Goal: Information Seeking & Learning: Learn about a topic

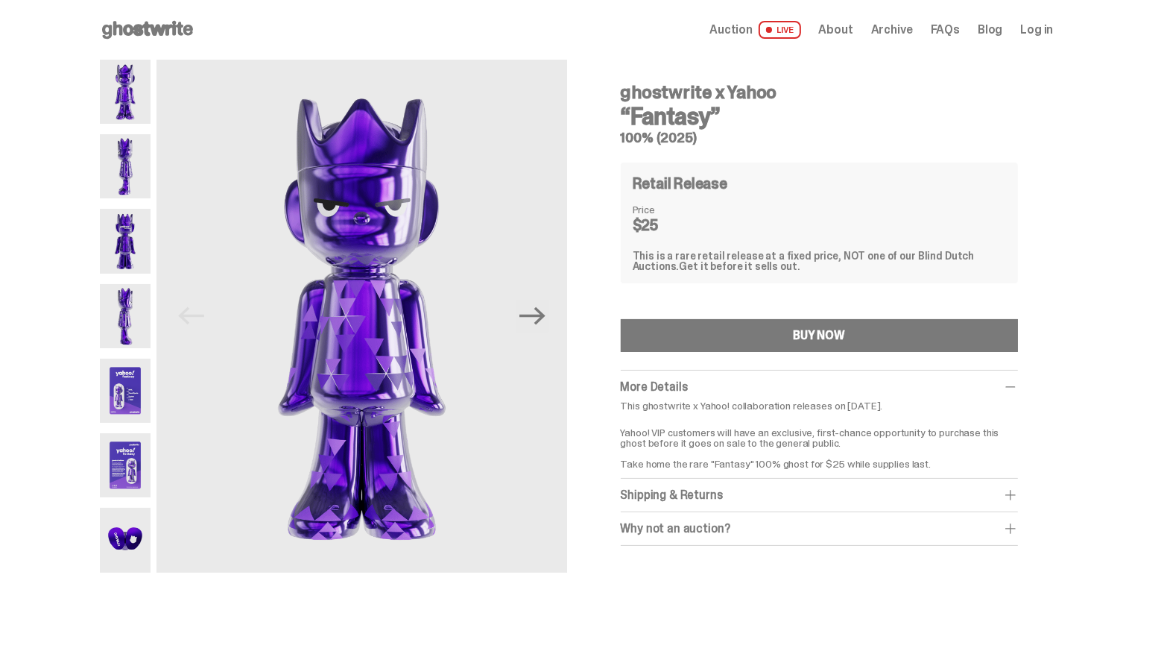
click at [130, 174] on img at bounding box center [125, 166] width 51 height 64
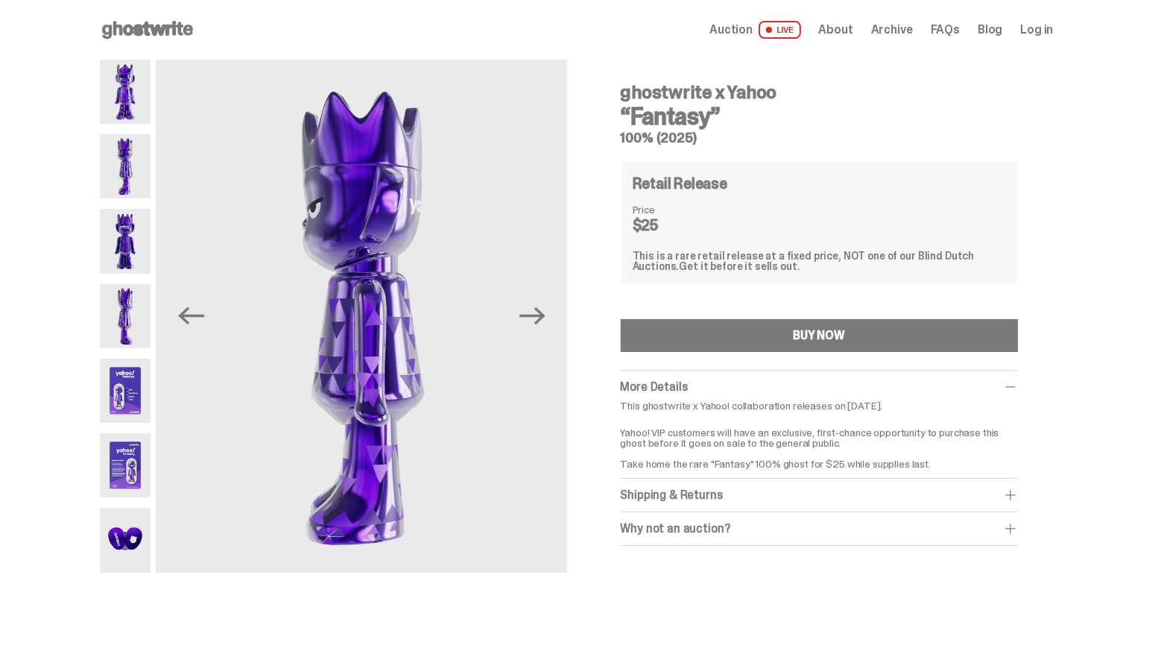
click at [116, 250] on img at bounding box center [125, 241] width 51 height 64
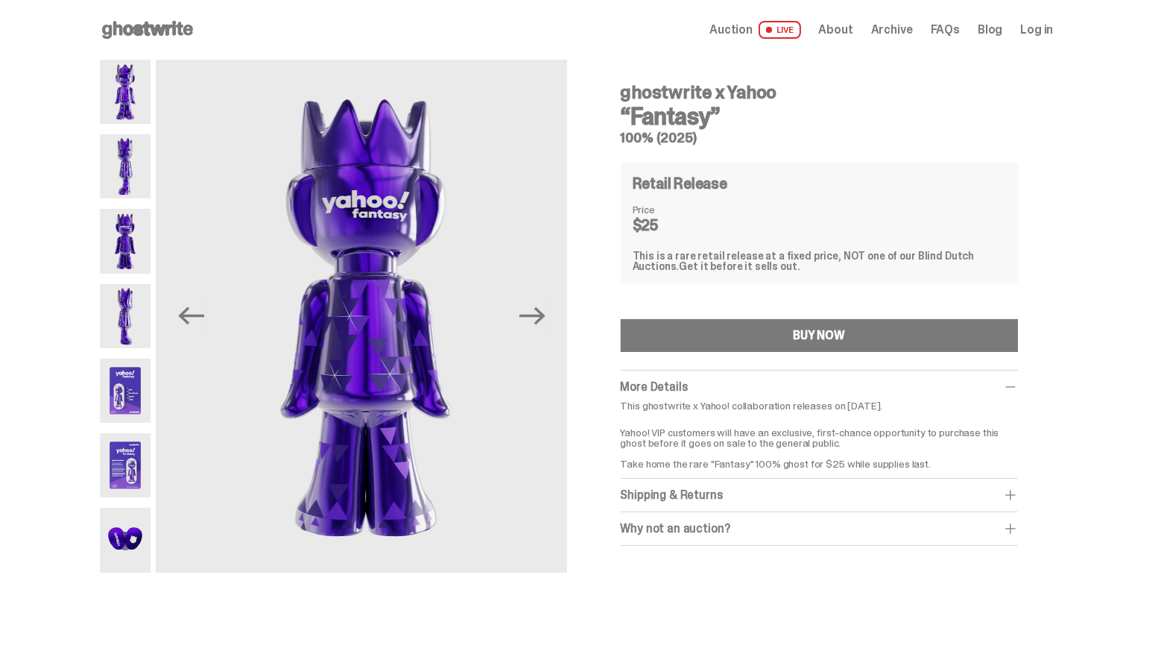
click at [130, 341] on img at bounding box center [125, 316] width 51 height 64
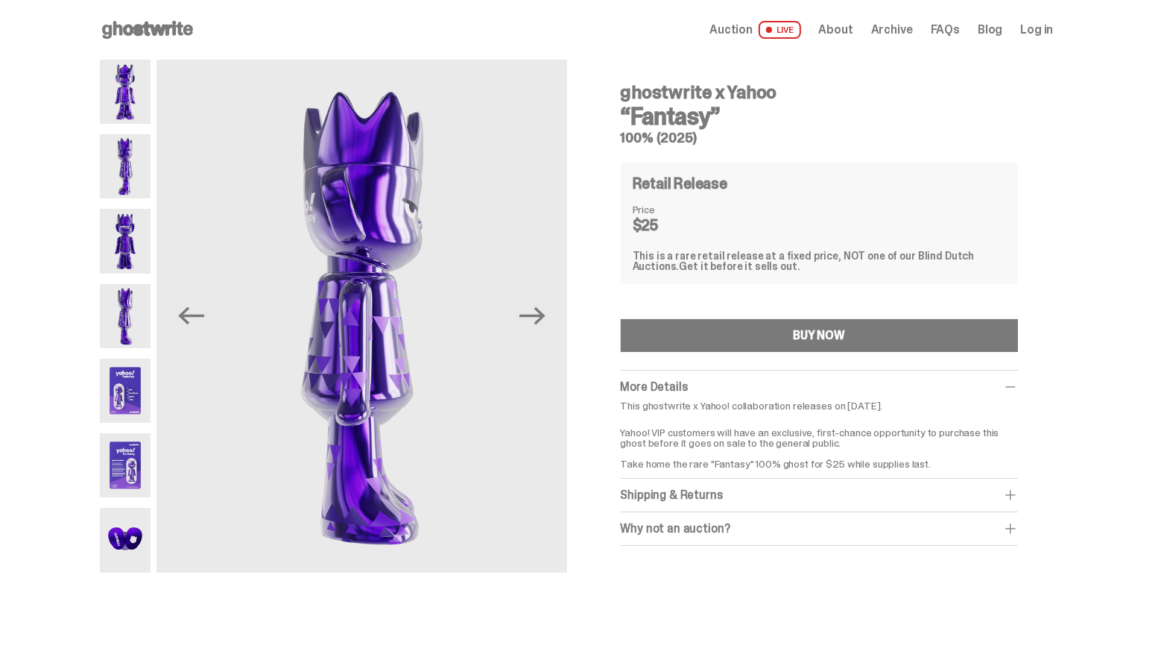
click at [132, 466] on img at bounding box center [125, 465] width 51 height 64
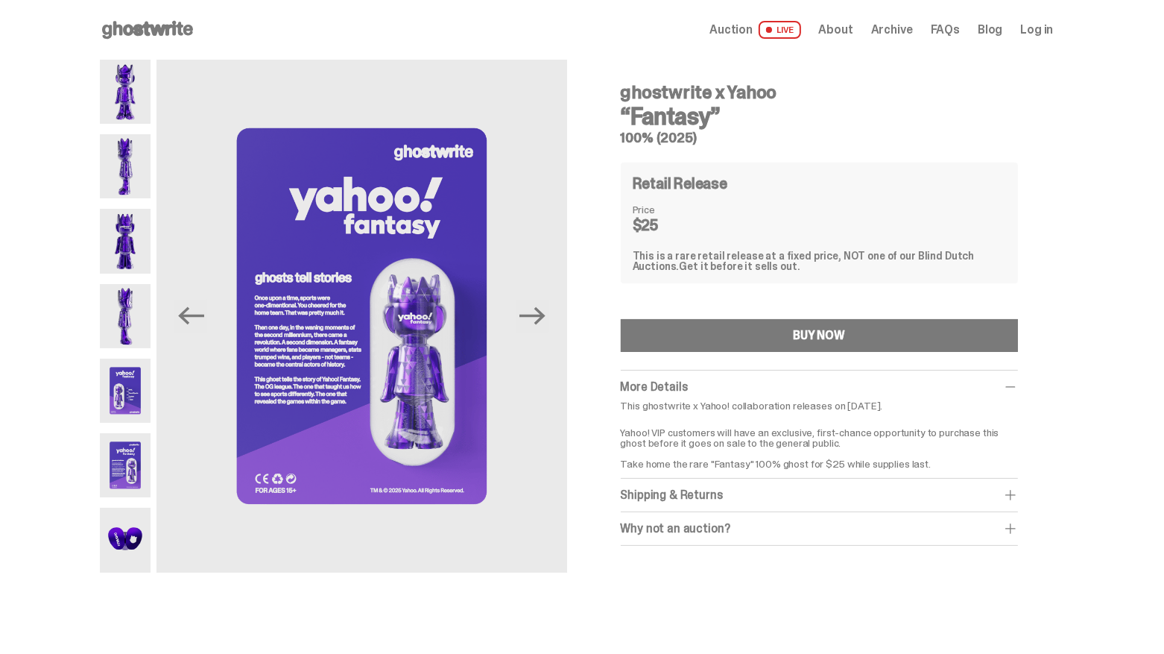
click at [128, 547] on img at bounding box center [125, 540] width 51 height 64
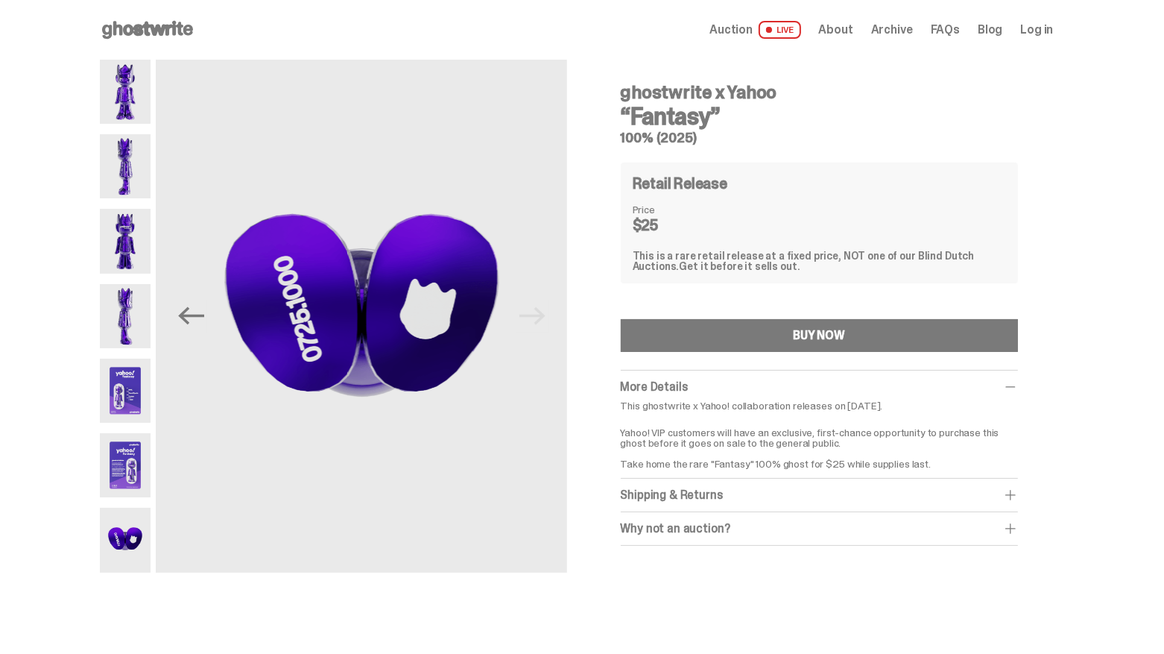
click at [127, 492] on img at bounding box center [125, 465] width 51 height 64
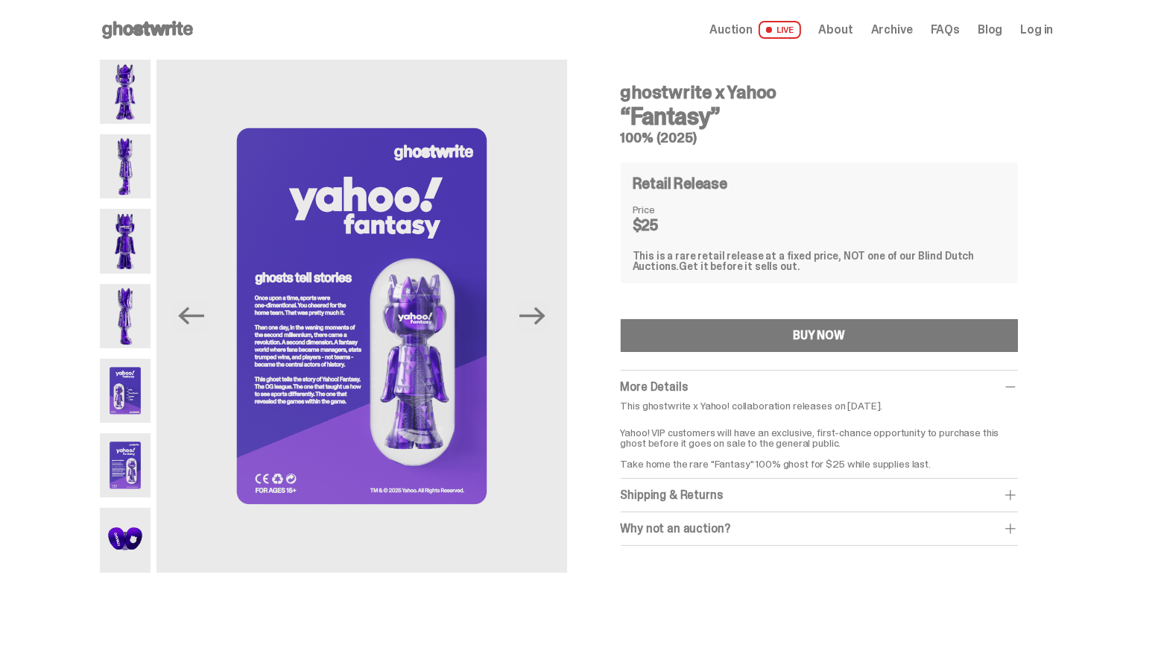
click at [116, 522] on img at bounding box center [125, 540] width 51 height 64
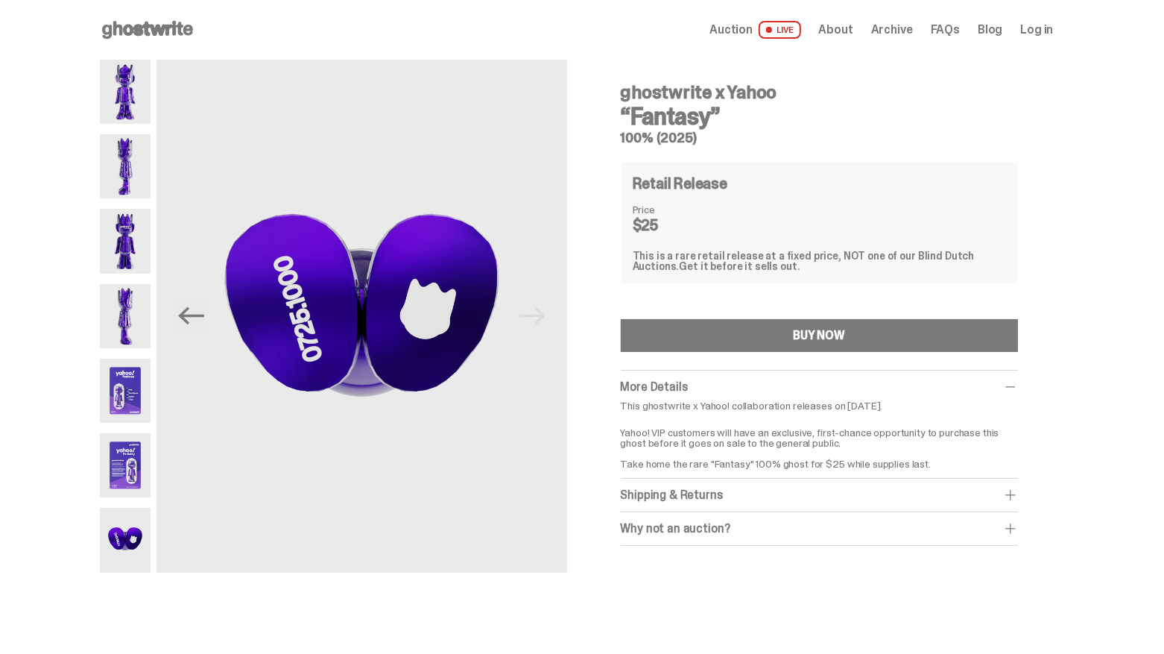
click at [772, 27] on span at bounding box center [769, 30] width 6 height 6
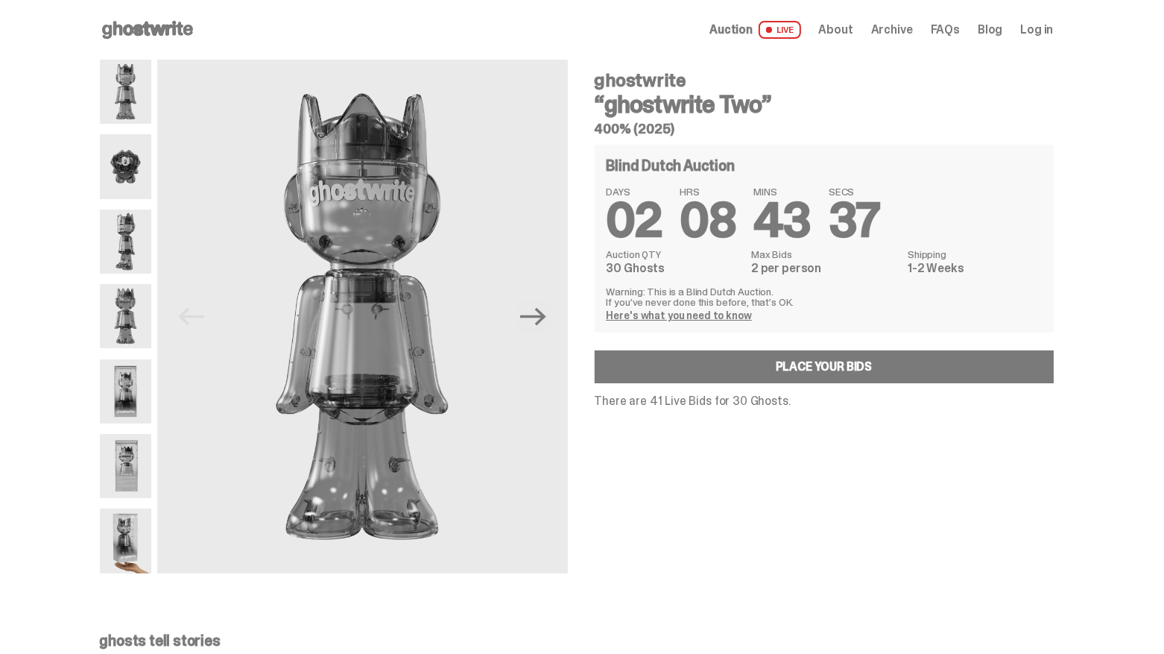
click at [137, 160] on img at bounding box center [125, 166] width 51 height 64
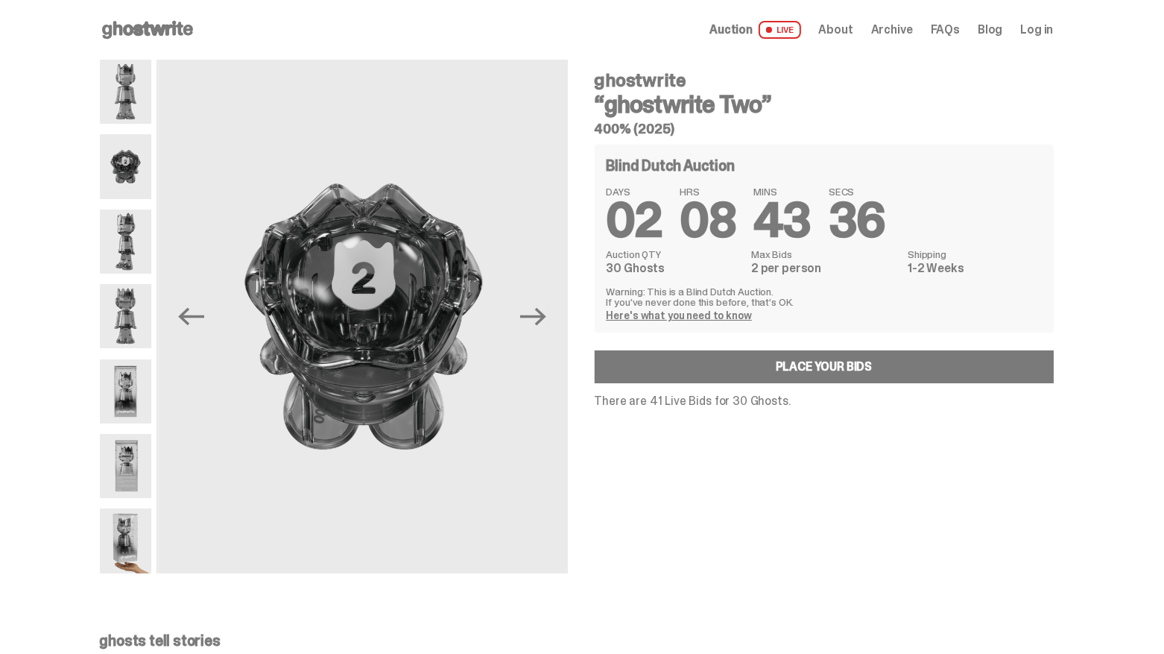
click at [122, 237] on img at bounding box center [125, 241] width 51 height 64
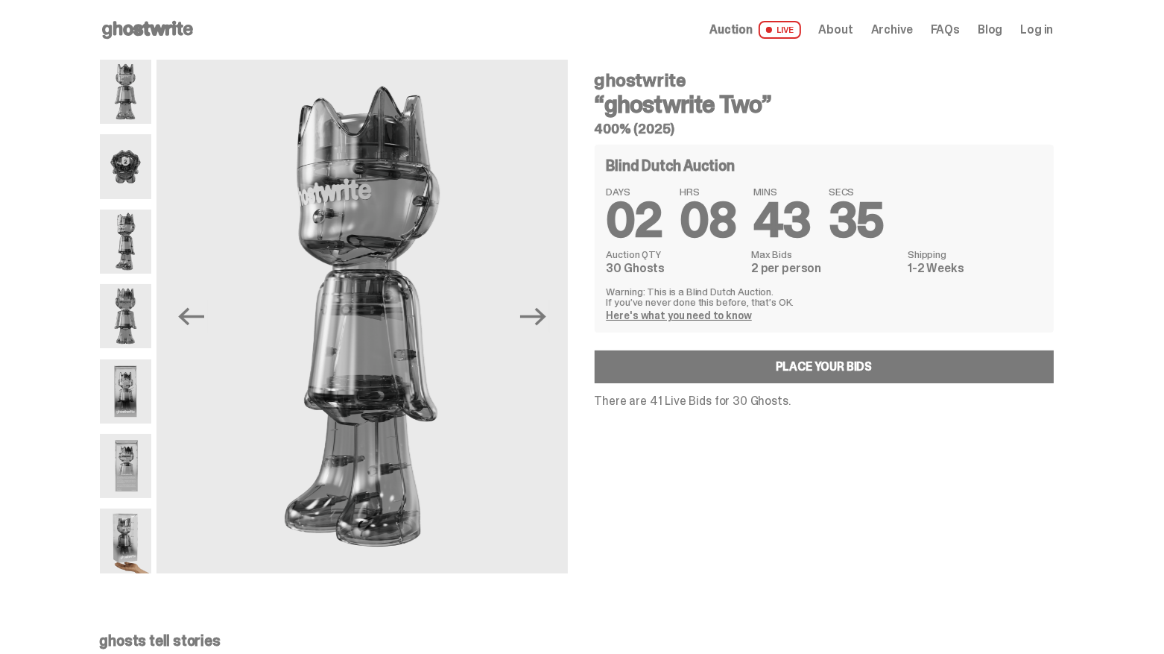
click at [116, 315] on img at bounding box center [125, 316] width 51 height 64
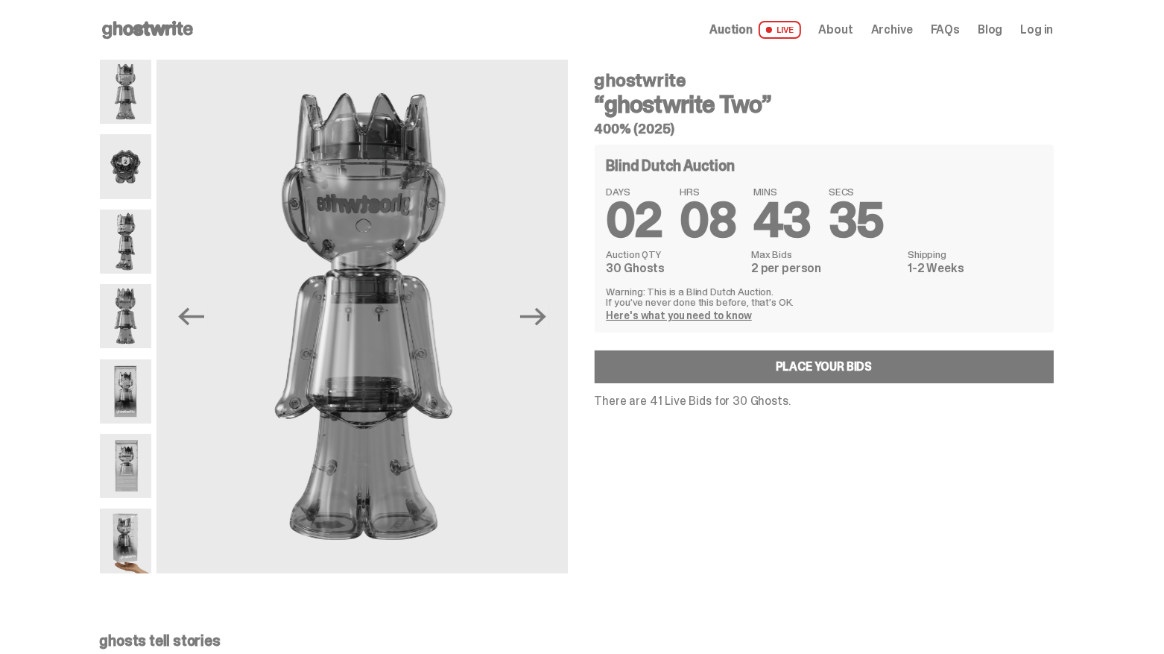
click at [127, 385] on img at bounding box center [125, 391] width 51 height 64
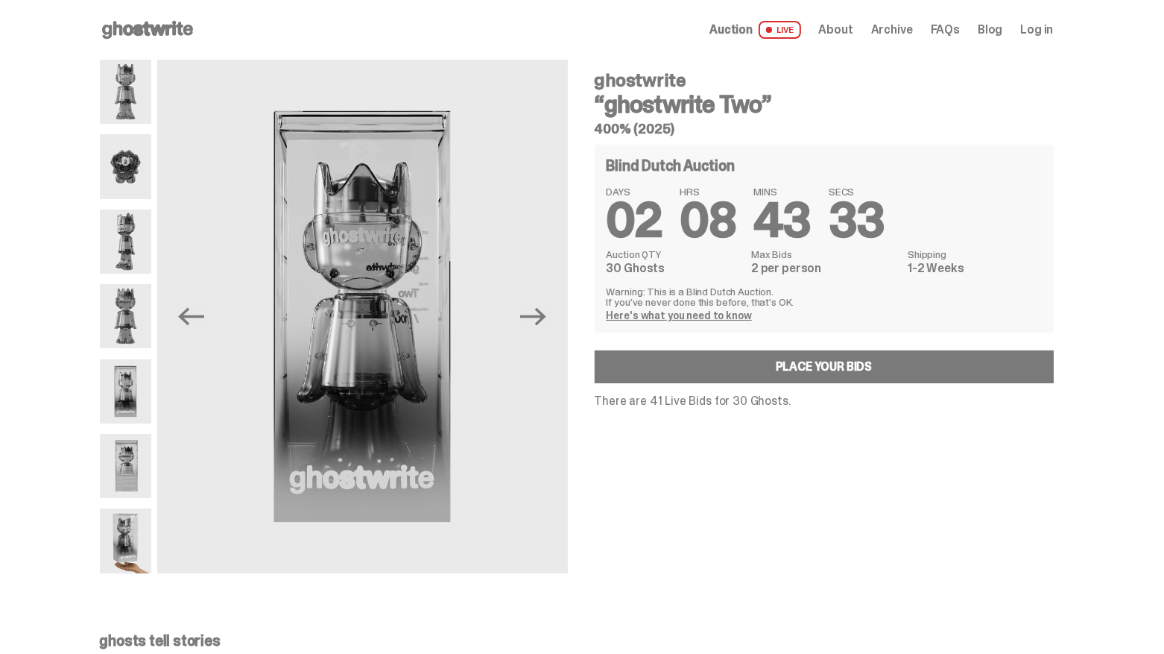
click at [112, 438] on img at bounding box center [125, 466] width 51 height 64
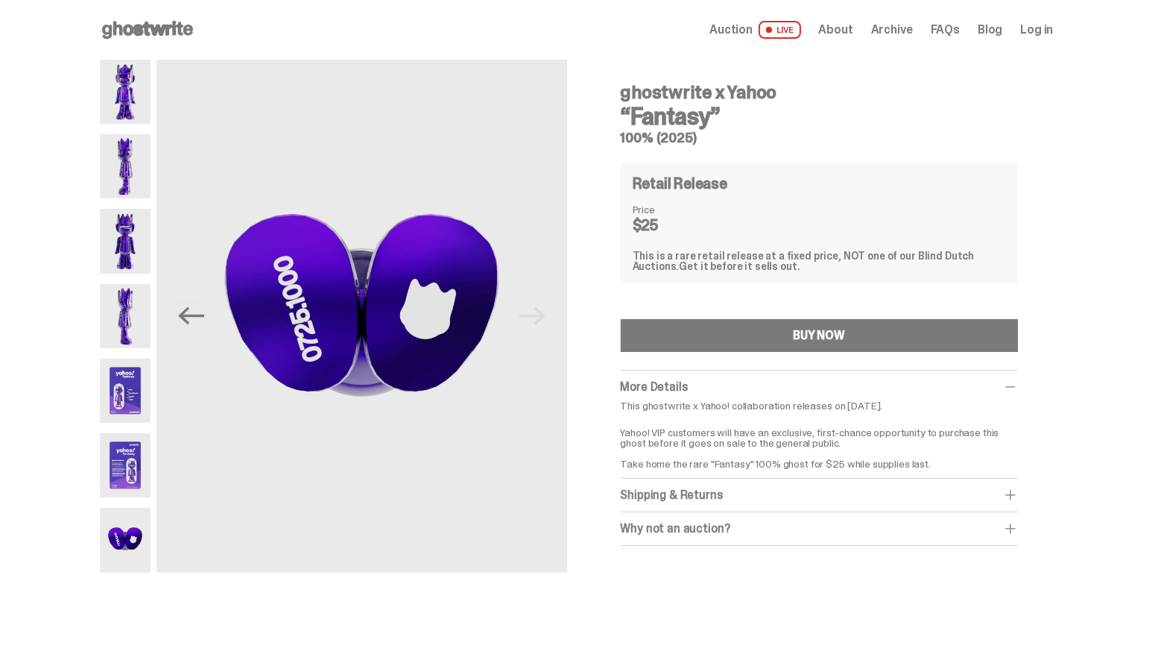
click at [869, 127] on h3 "“Fantasy”" at bounding box center [819, 116] width 397 height 24
drag, startPoint x: 622, startPoint y: 92, endPoint x: 729, endPoint y: 118, distance: 109.6
click at [729, 118] on div "ghostwrite x Yahoo “Fantasy” 100% (2025) Retail Release Price $25 This is a rar…" at bounding box center [819, 311] width 469 height 503
click at [173, 25] on use at bounding box center [147, 30] width 91 height 18
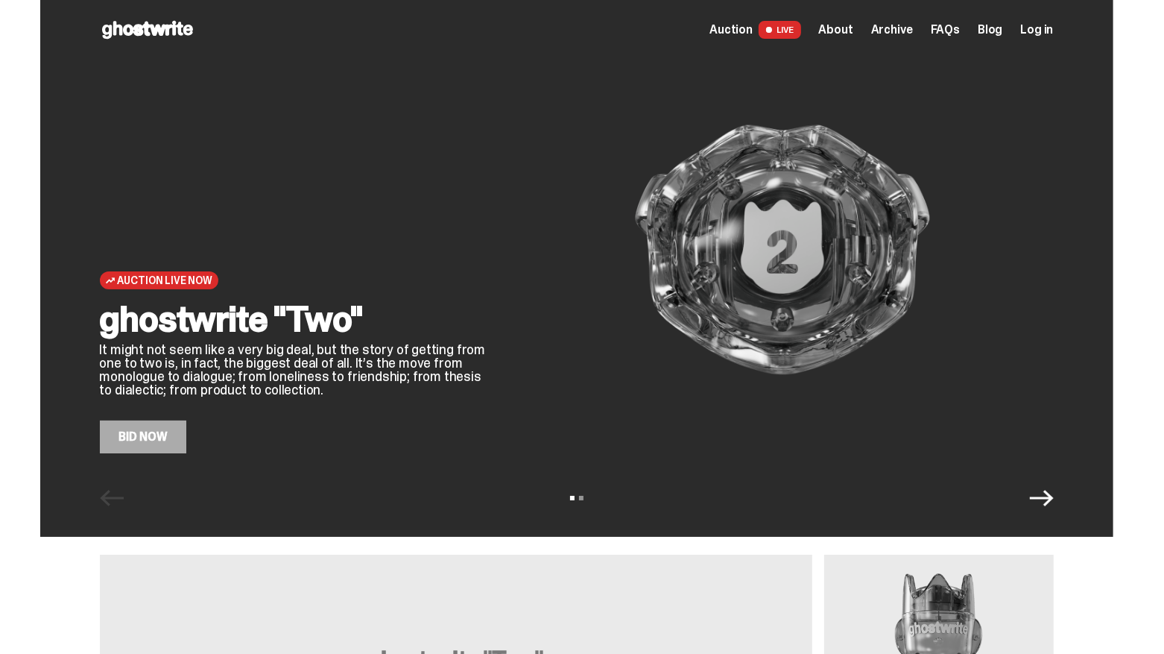
click at [853, 27] on span "About" at bounding box center [836, 30] width 34 height 12
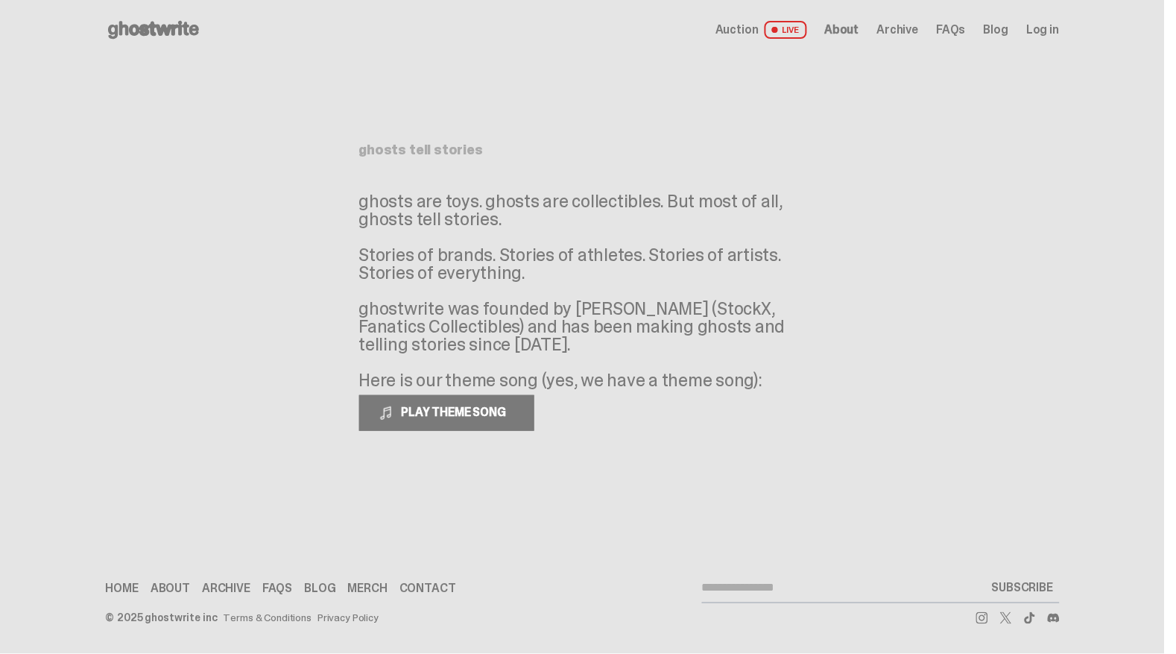
click at [904, 28] on span "Archive" at bounding box center [898, 30] width 42 height 12
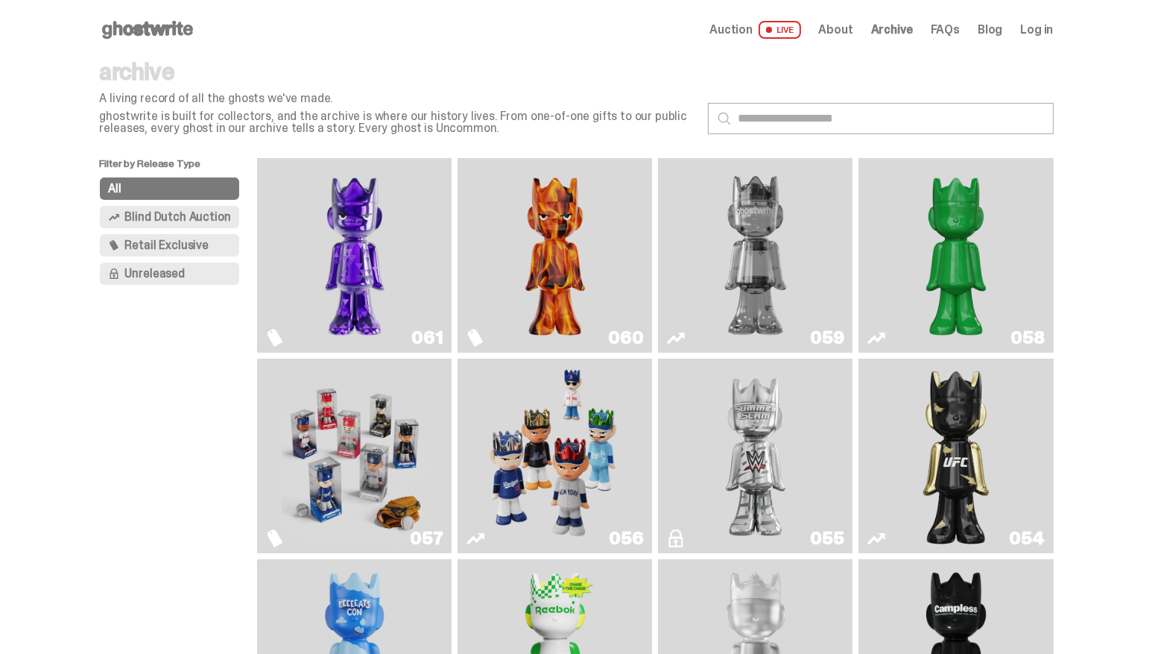
click at [188, 244] on span "Retail Exclusive" at bounding box center [166, 245] width 83 height 12
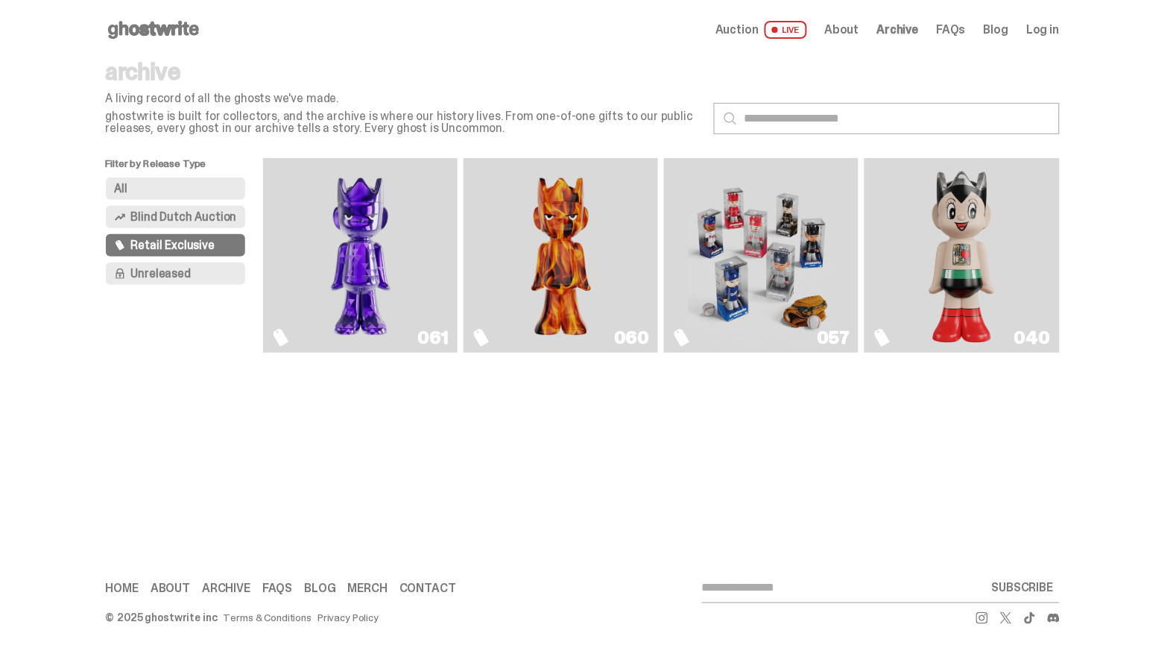
click at [324, 239] on img "Fantasy" at bounding box center [361, 255] width 146 height 183
click at [558, 214] on img "Always On Fire" at bounding box center [561, 255] width 146 height 183
click at [364, 215] on img "Fantasy" at bounding box center [361, 255] width 146 height 183
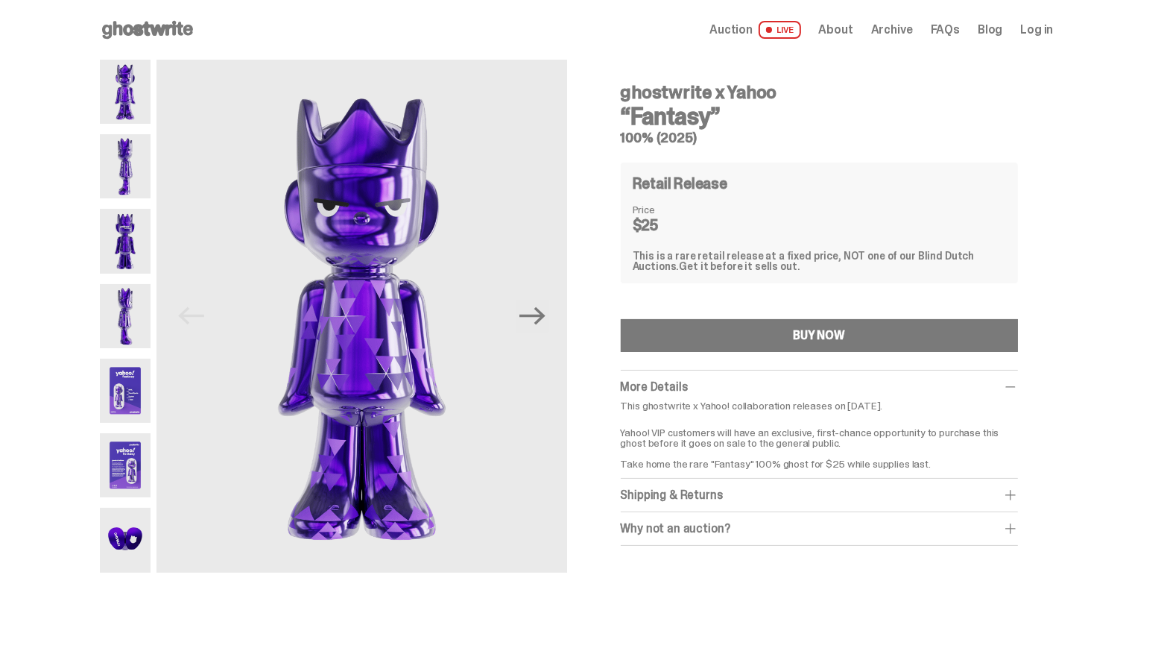
click at [840, 35] on span "About" at bounding box center [836, 30] width 34 height 12
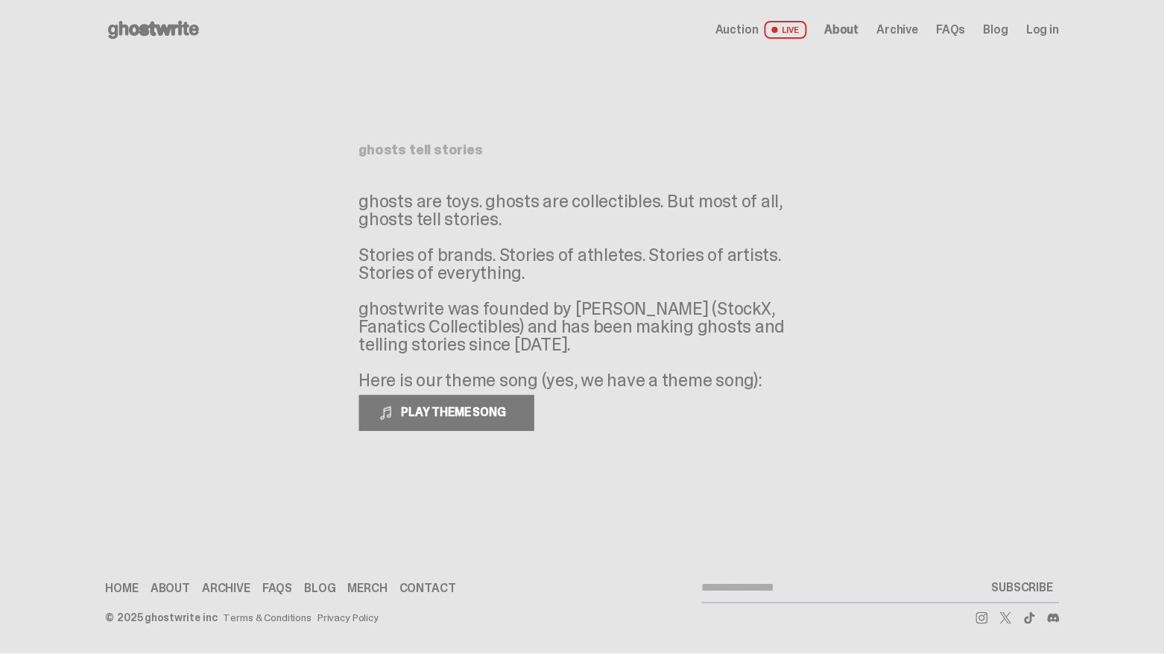
click at [949, 31] on span "FAQs" at bounding box center [951, 30] width 29 height 12
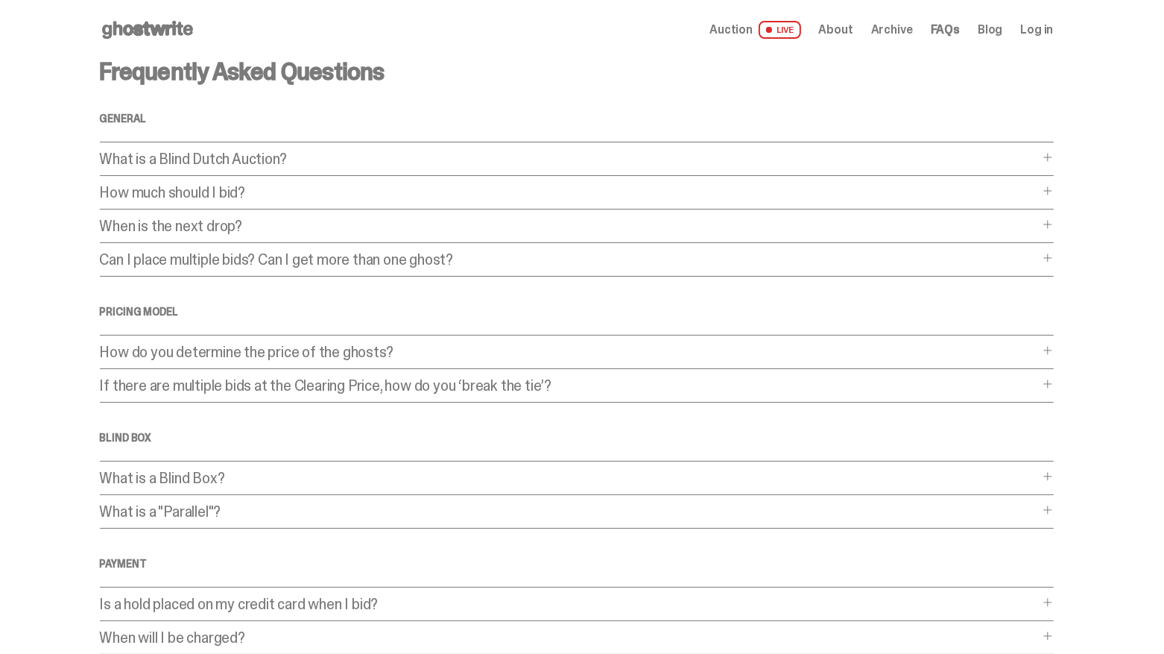
scroll to position [315, 0]
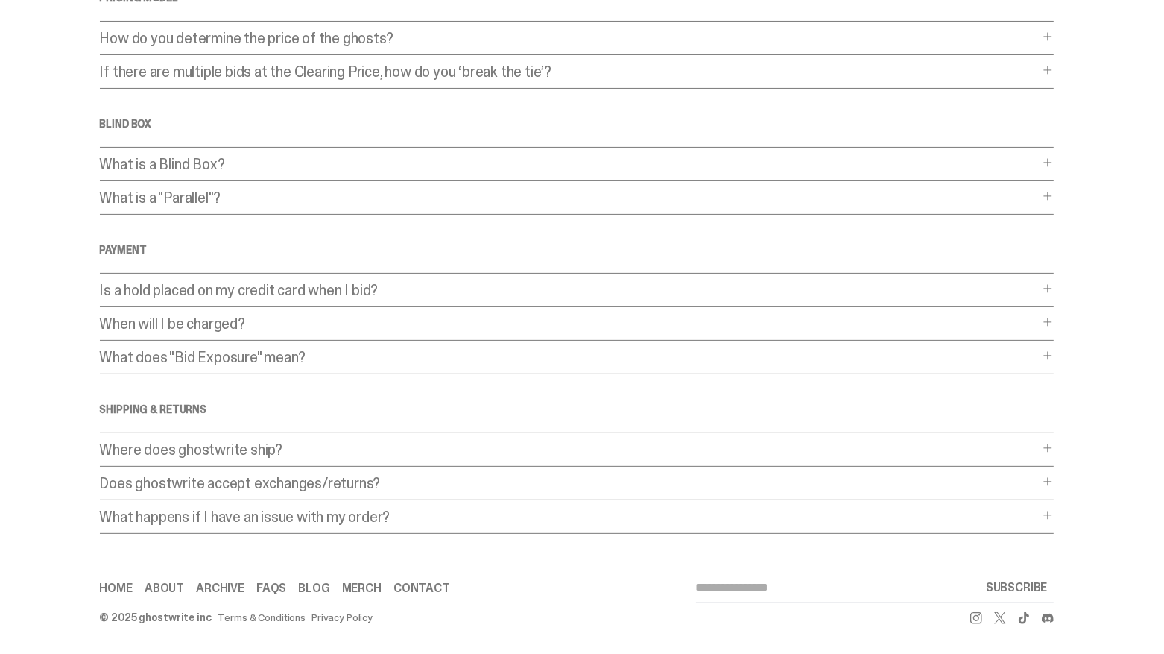
click at [188, 166] on p "What is a Blind Box?" at bounding box center [569, 164] width 939 height 15
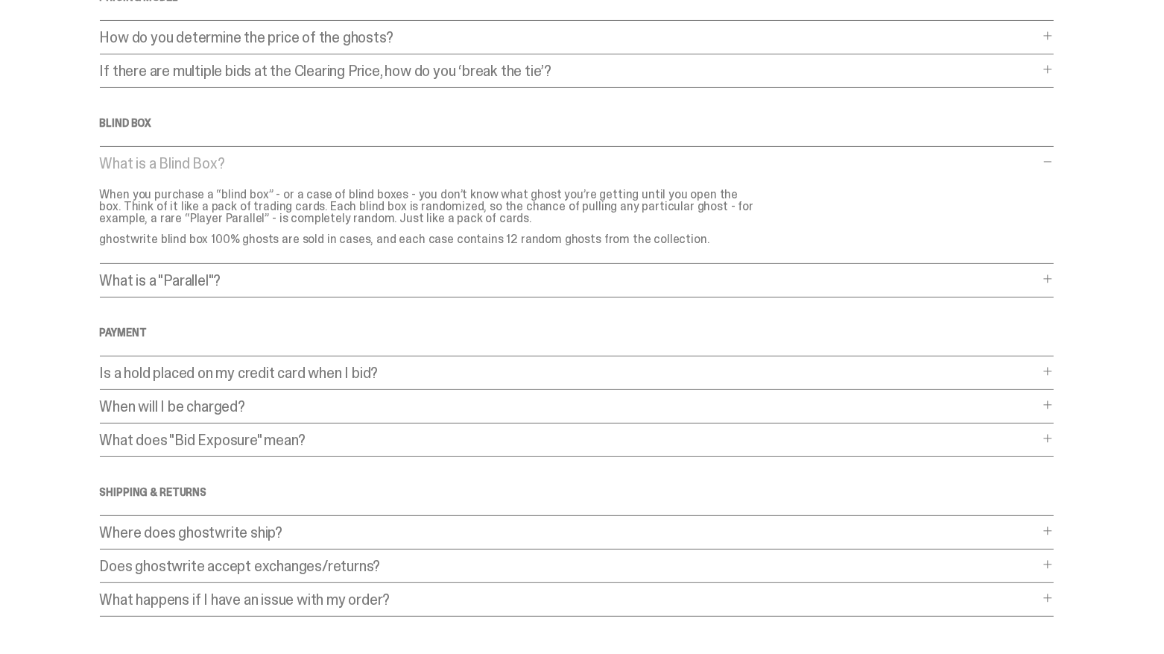
click at [188, 162] on p "What is a Blind Box?" at bounding box center [569, 163] width 939 height 15
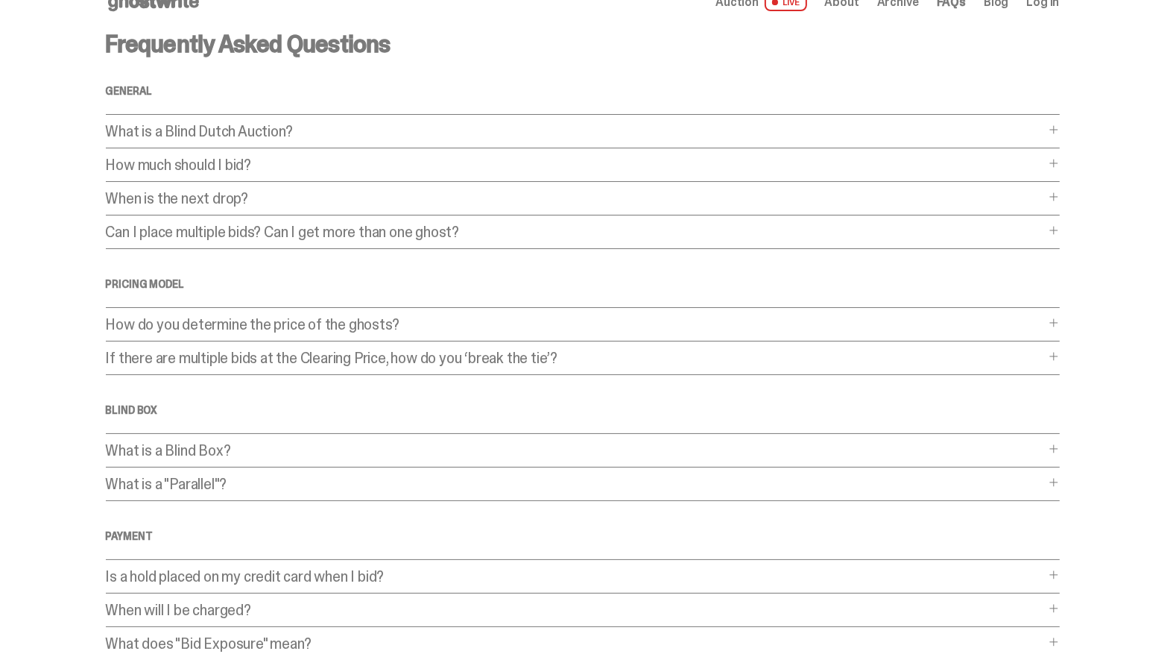
scroll to position [0, 0]
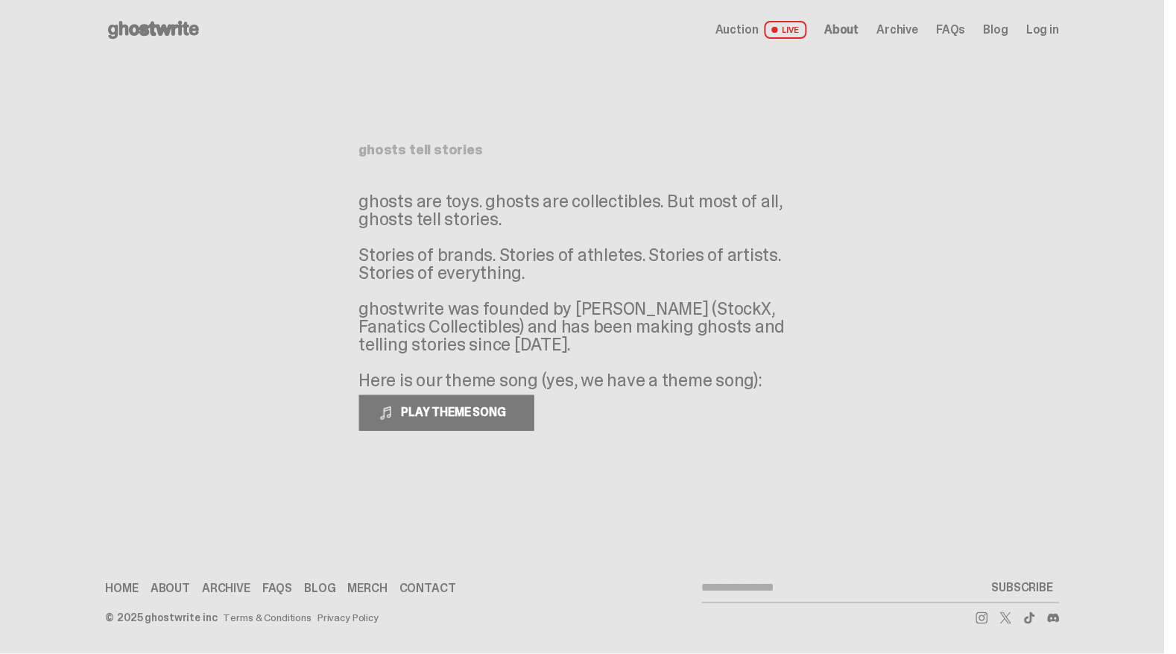
click at [848, 30] on span "About" at bounding box center [842, 30] width 34 height 12
click at [997, 25] on link "Blog" at bounding box center [996, 30] width 25 height 12
click at [988, 31] on link "Blog" at bounding box center [996, 30] width 25 height 12
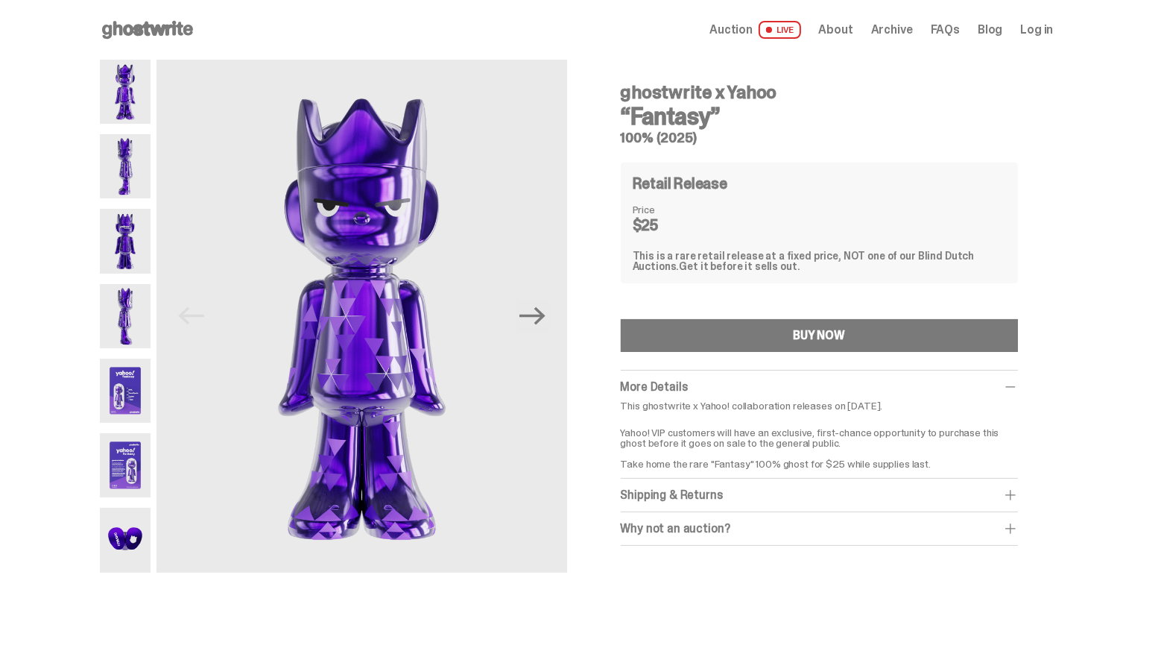
click at [1016, 488] on span at bounding box center [1010, 494] width 15 height 15
click at [1014, 561] on span at bounding box center [1010, 561] width 15 height 15
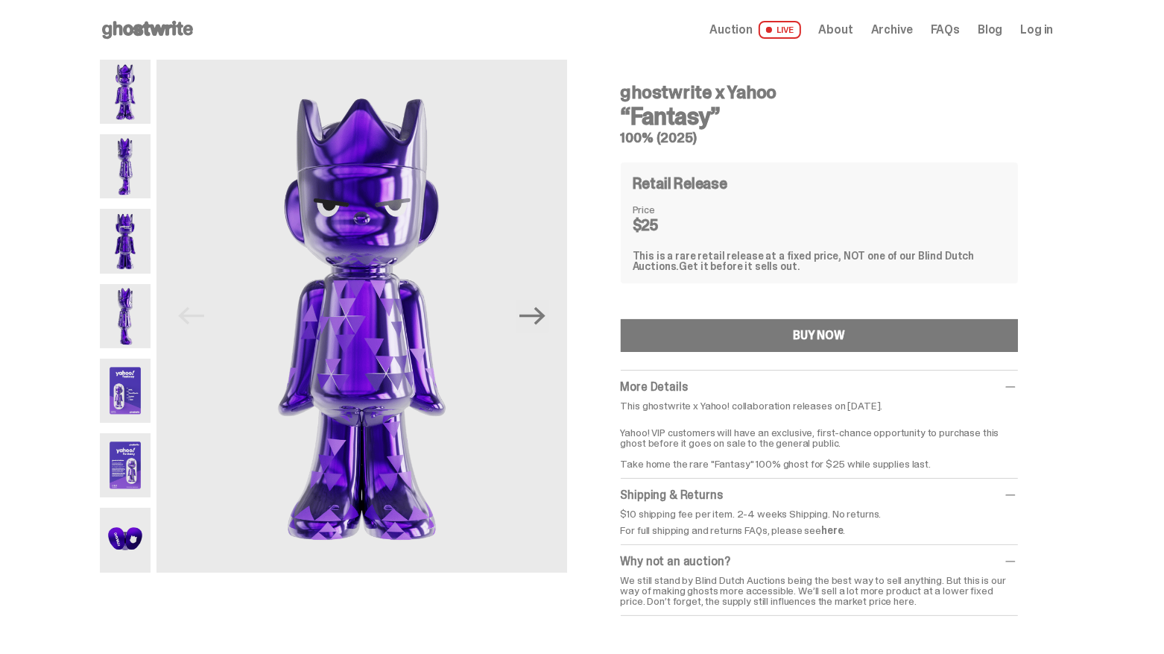
click at [133, 543] on img at bounding box center [125, 540] width 51 height 64
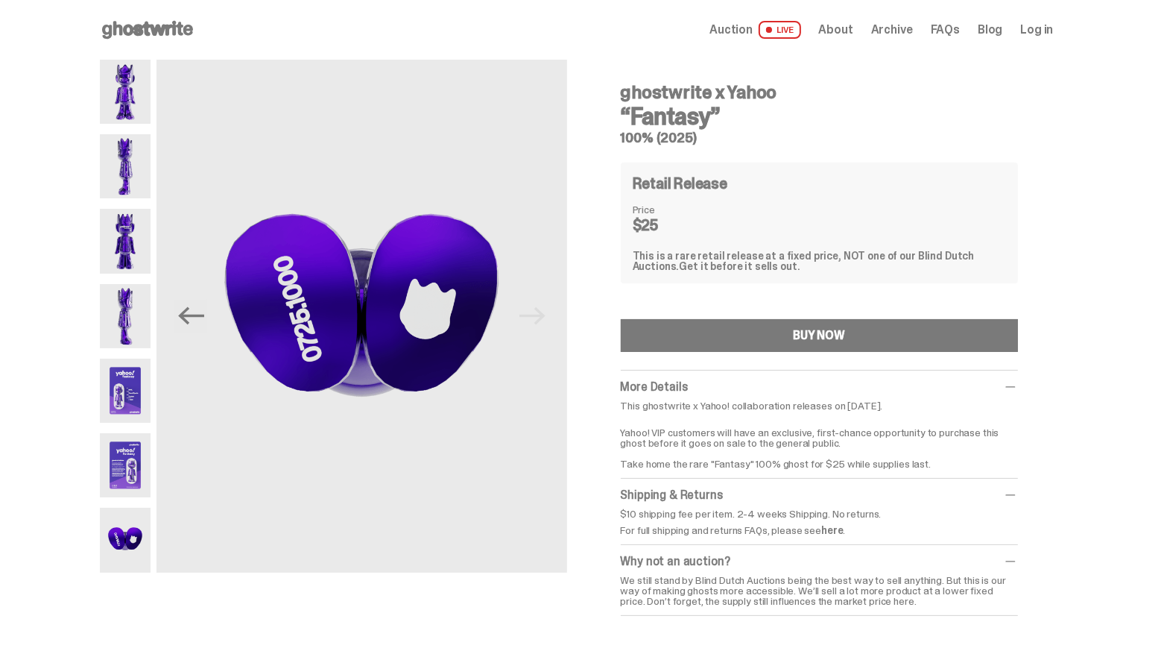
click at [131, 473] on img at bounding box center [125, 465] width 51 height 64
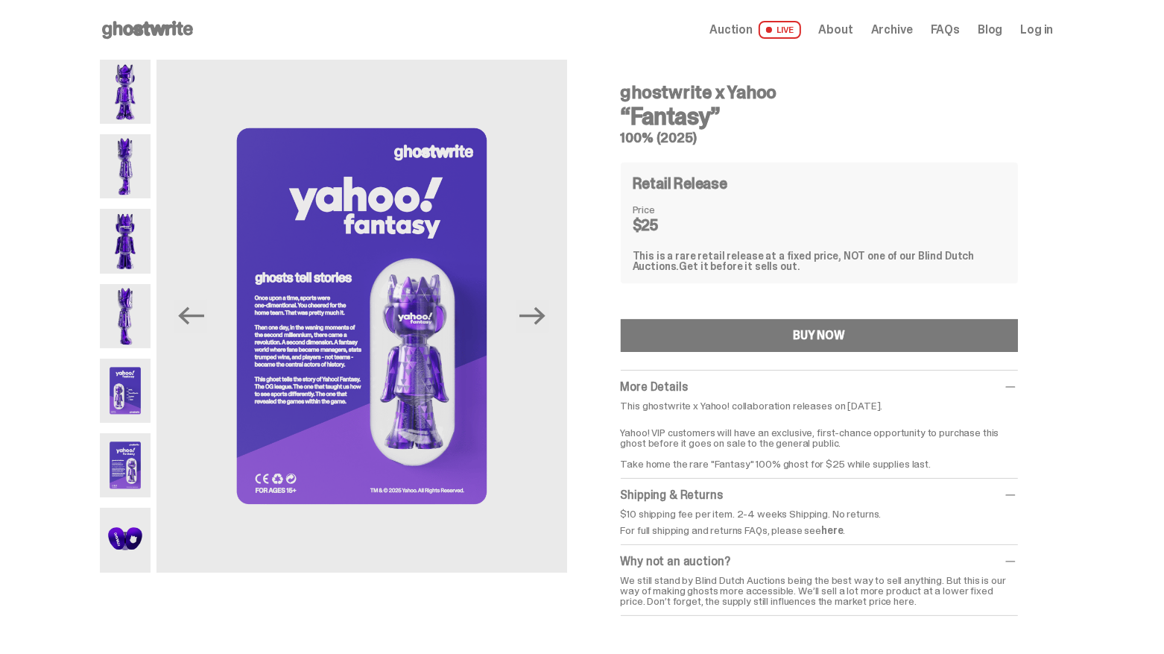
click at [119, 403] on img at bounding box center [125, 391] width 51 height 64
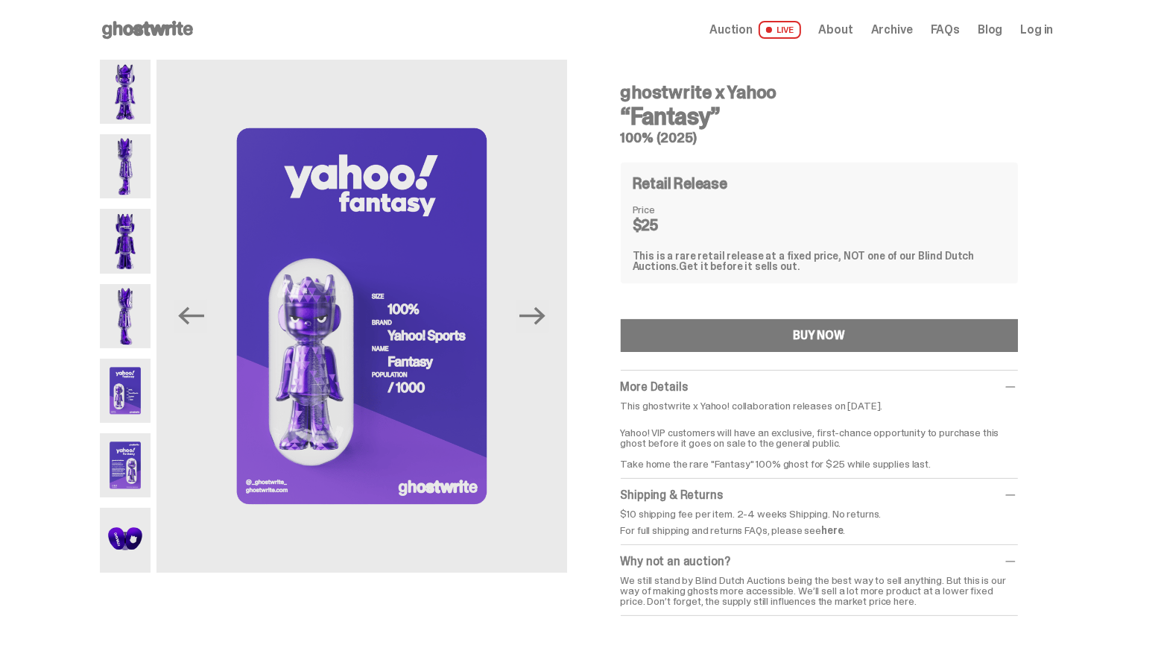
click at [124, 324] on img at bounding box center [125, 316] width 51 height 64
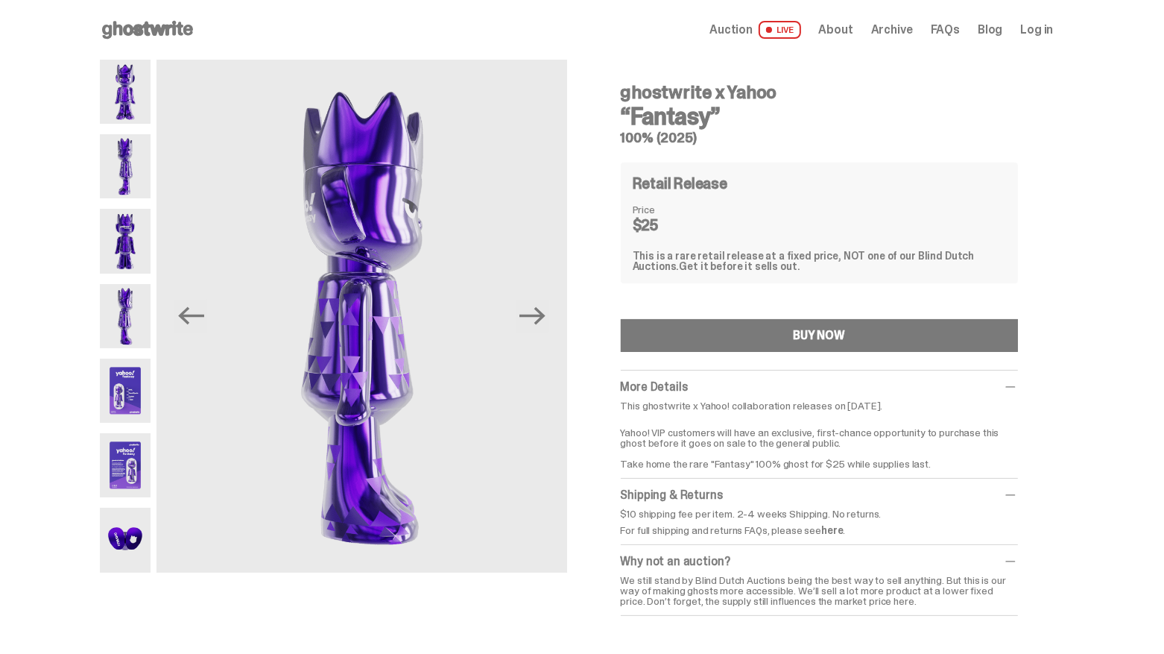
click at [130, 251] on img at bounding box center [125, 241] width 51 height 64
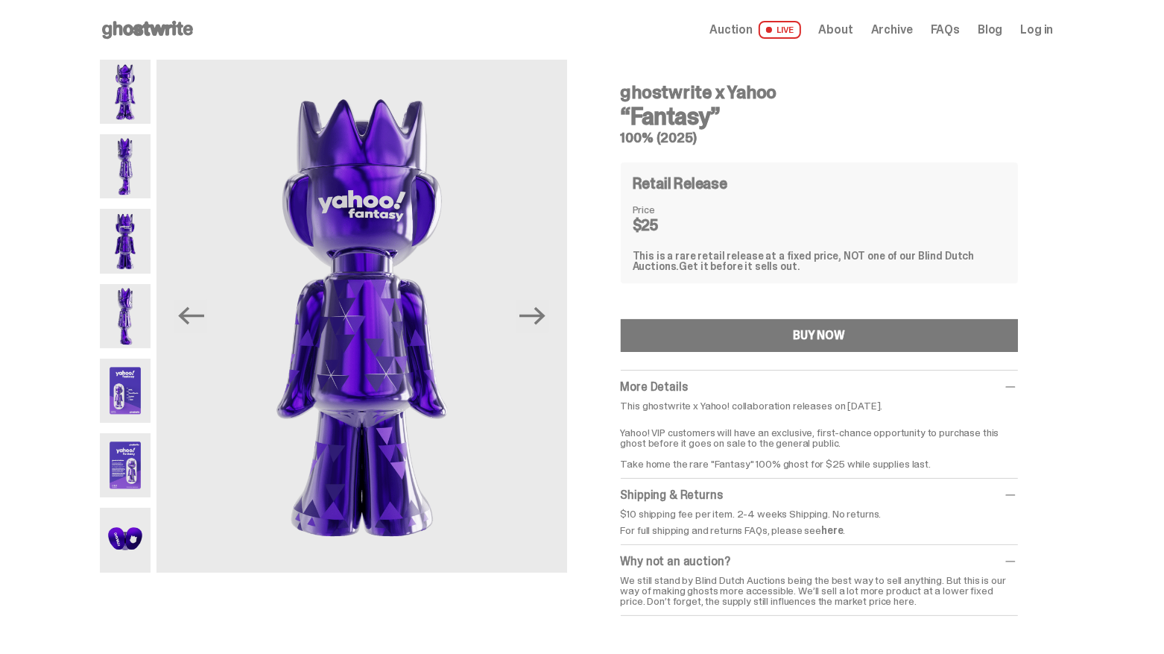
click at [129, 182] on img at bounding box center [125, 166] width 51 height 64
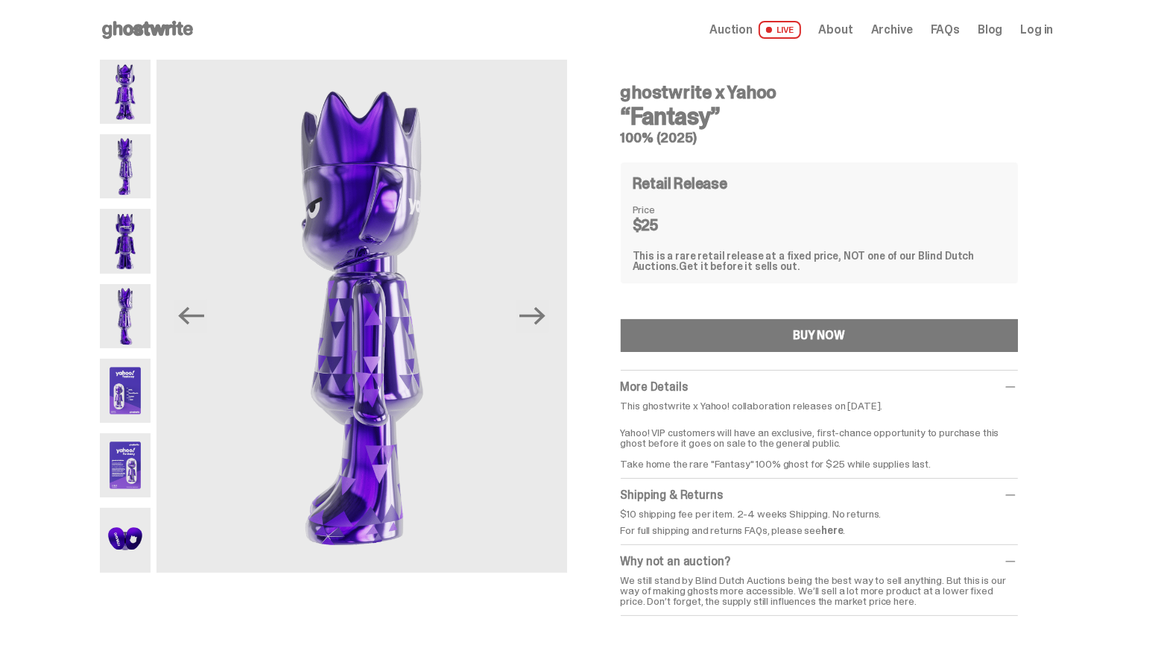
click at [129, 107] on img at bounding box center [125, 92] width 51 height 64
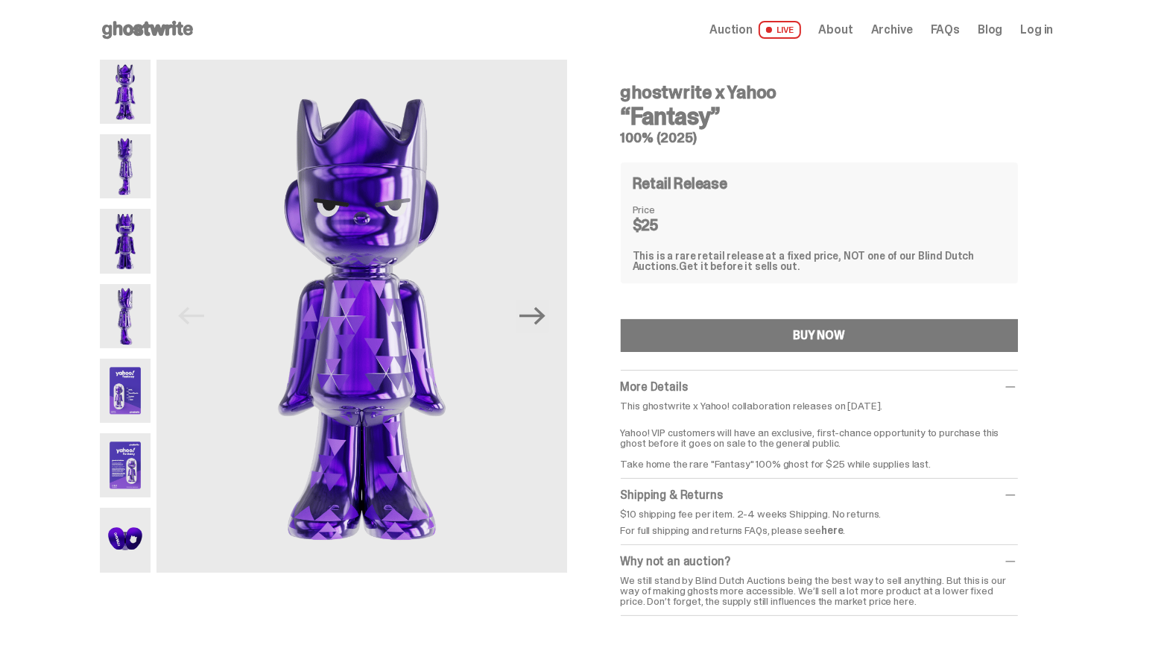
click at [130, 162] on img at bounding box center [125, 166] width 51 height 64
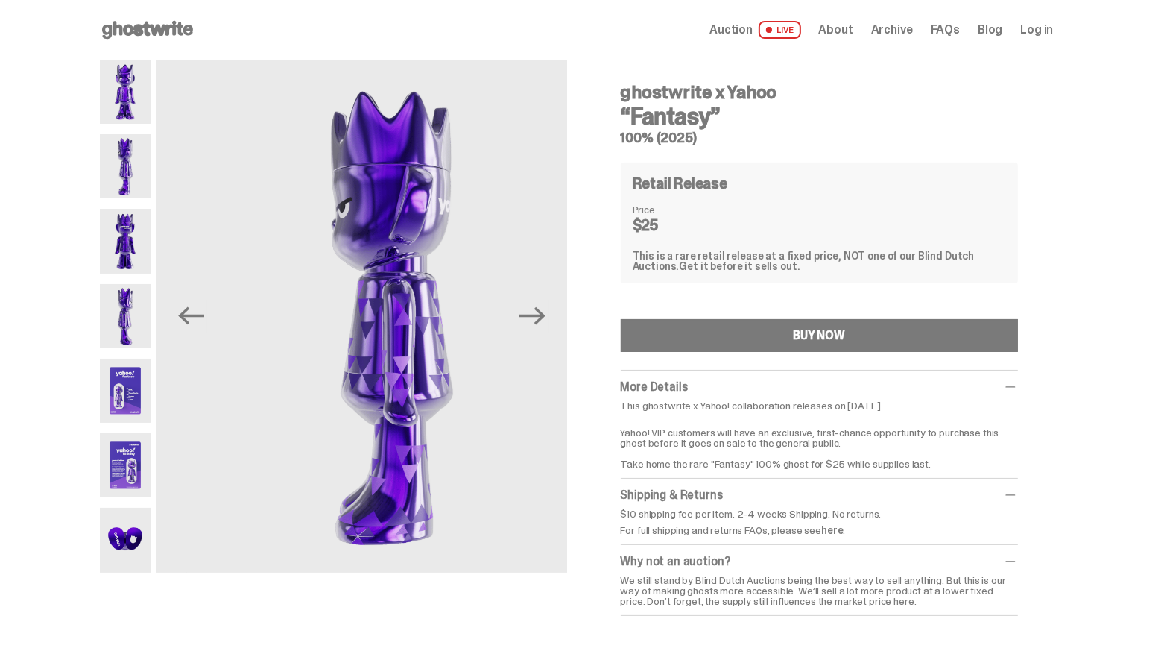
click at [118, 231] on img at bounding box center [125, 241] width 51 height 64
